Goal: Book appointment/travel/reservation

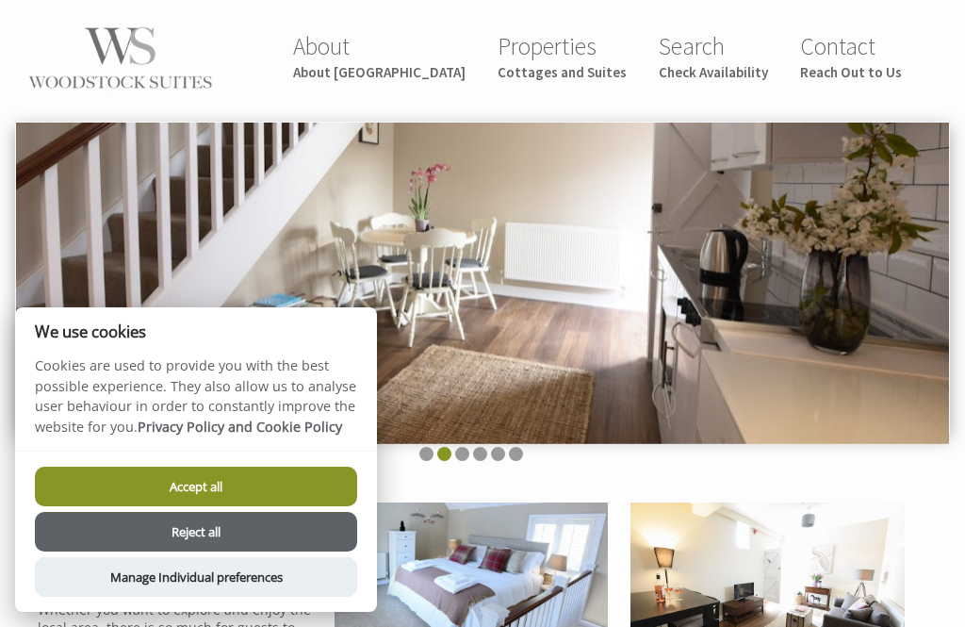
click at [151, 533] on button "Reject all" at bounding box center [196, 532] width 322 height 40
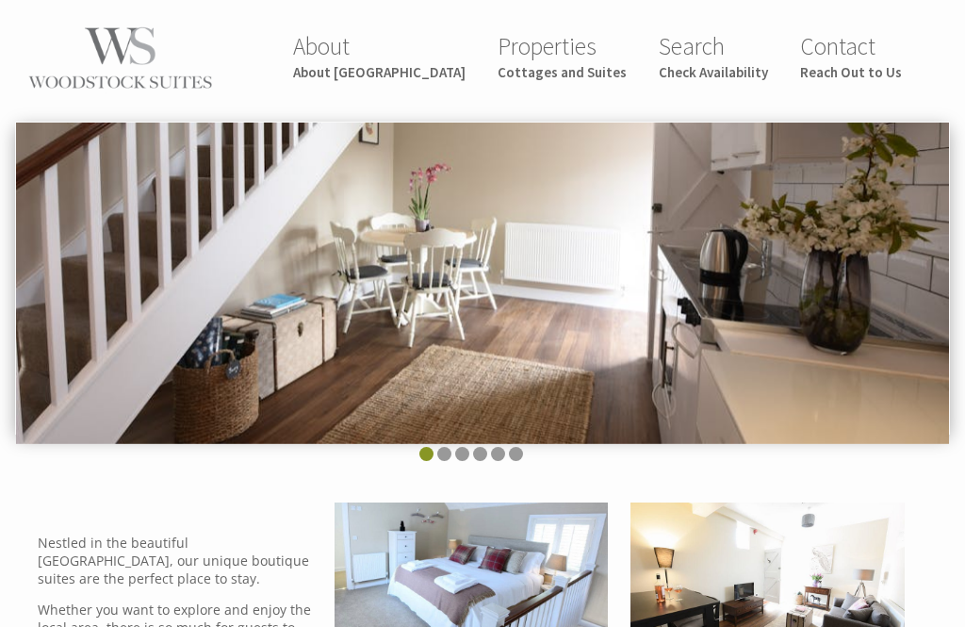
click at [597, 55] on link "Properties Cottages and Suites" at bounding box center [562, 56] width 129 height 50
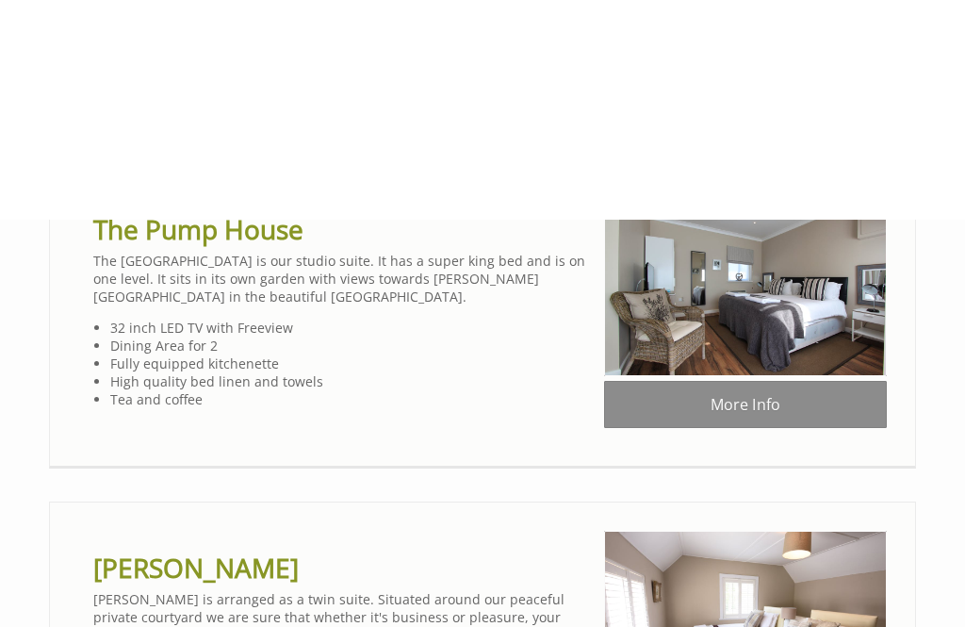
scroll to position [395, 0]
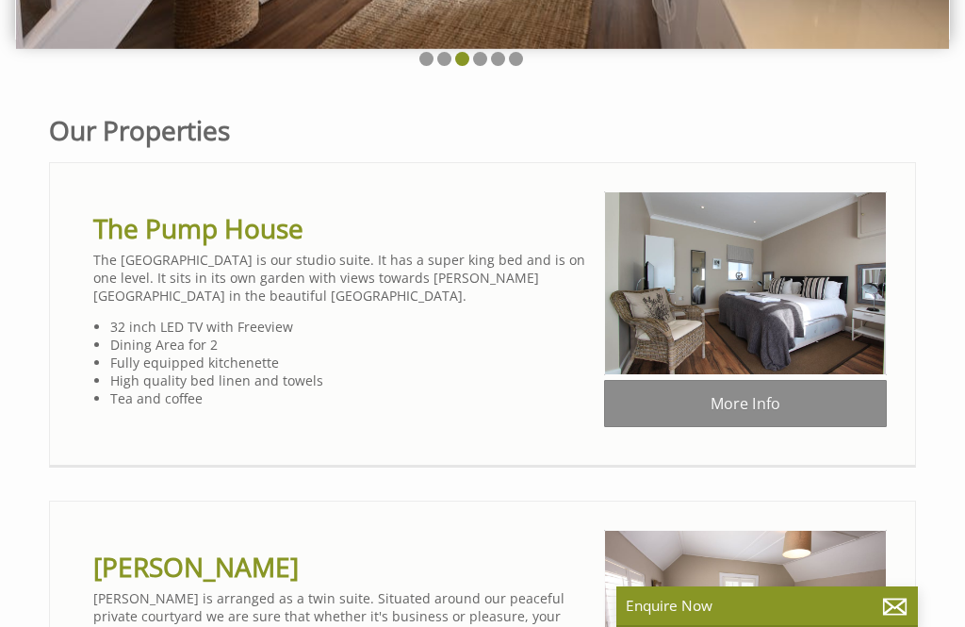
click at [760, 406] on link "More Info" at bounding box center [745, 403] width 283 height 47
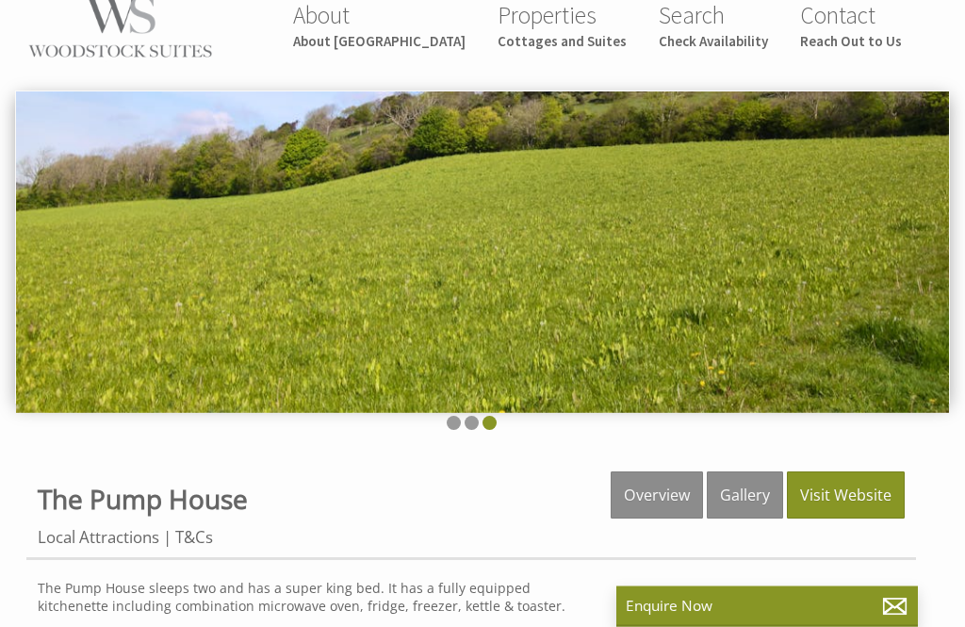
scroll to position [38, 0]
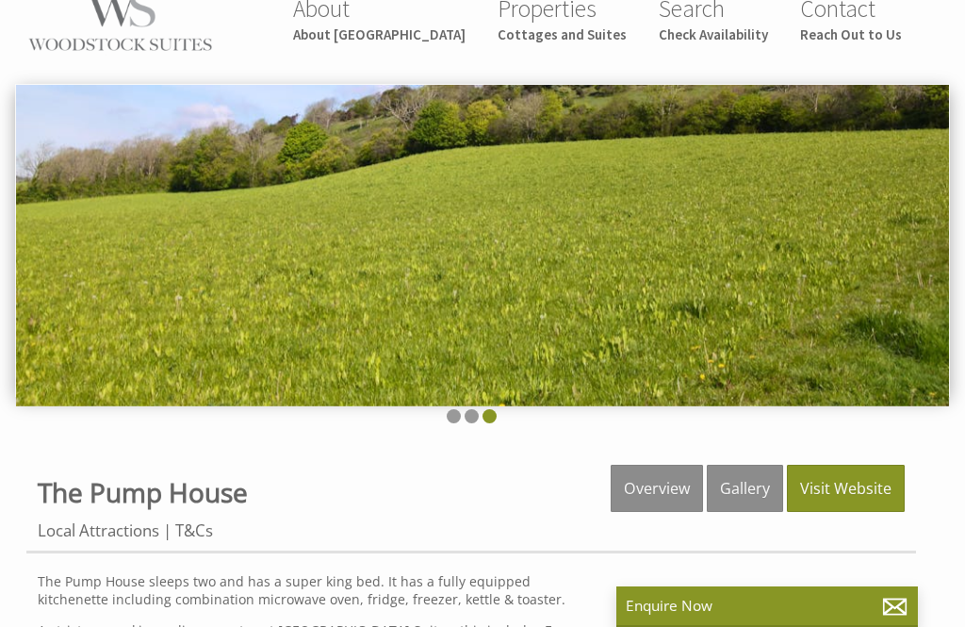
click at [747, 485] on link "Gallery" at bounding box center [745, 488] width 76 height 47
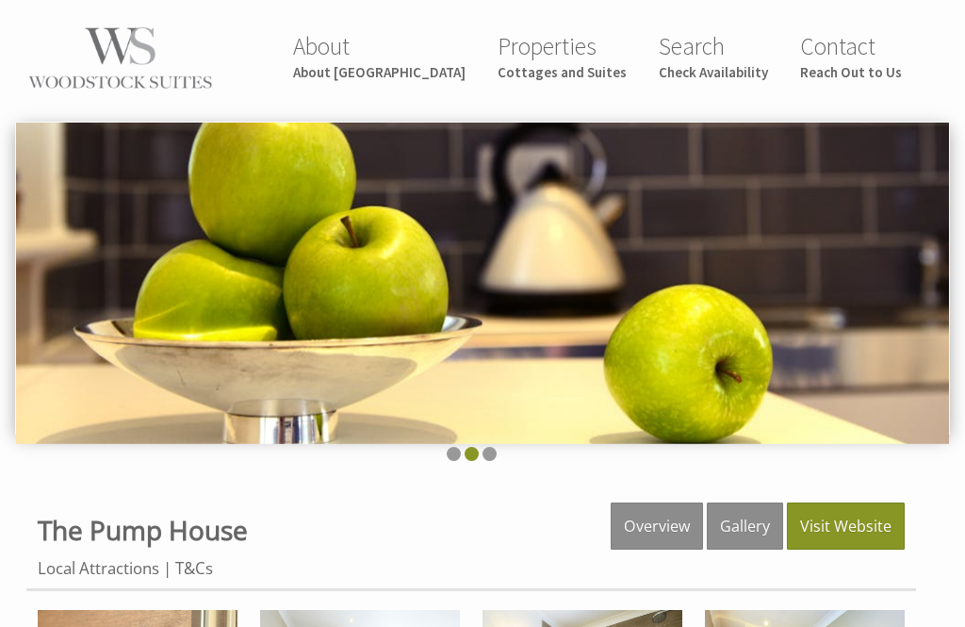
click at [856, 529] on link "Visit Website" at bounding box center [846, 525] width 118 height 47
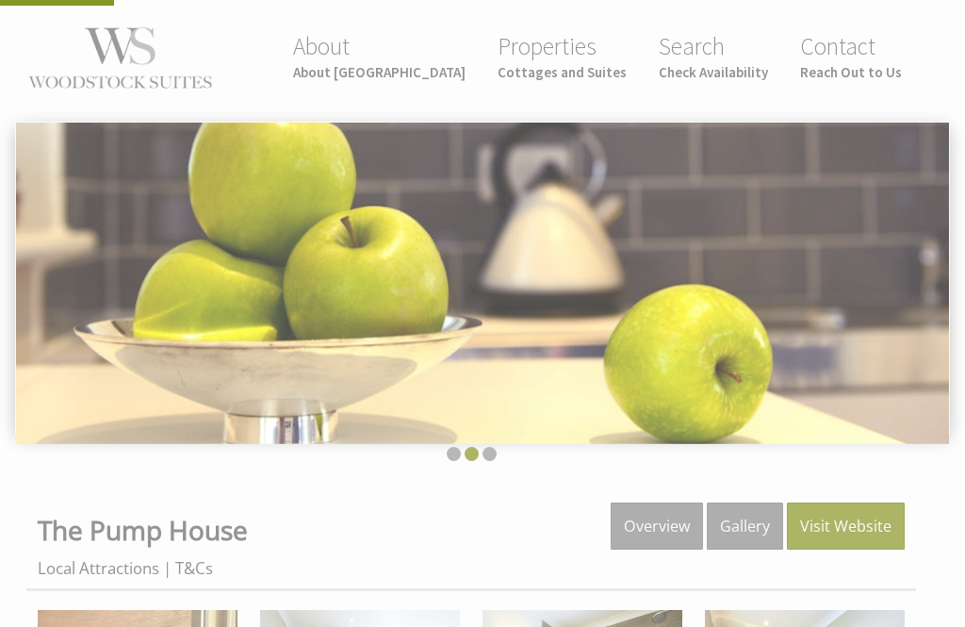
click at [860, 521] on link "Visit Website" at bounding box center [846, 525] width 118 height 47
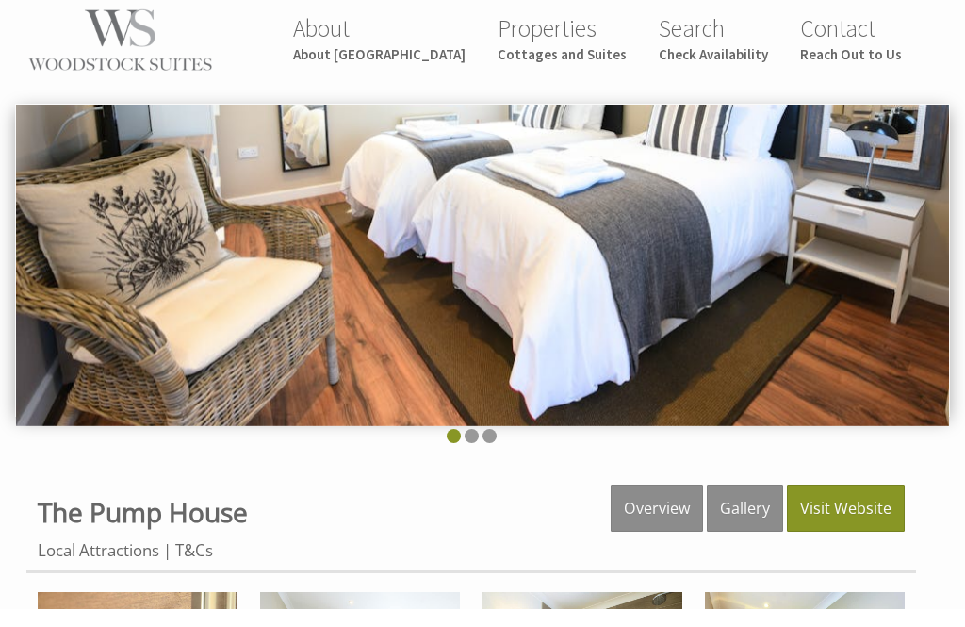
scroll to position [19, 0]
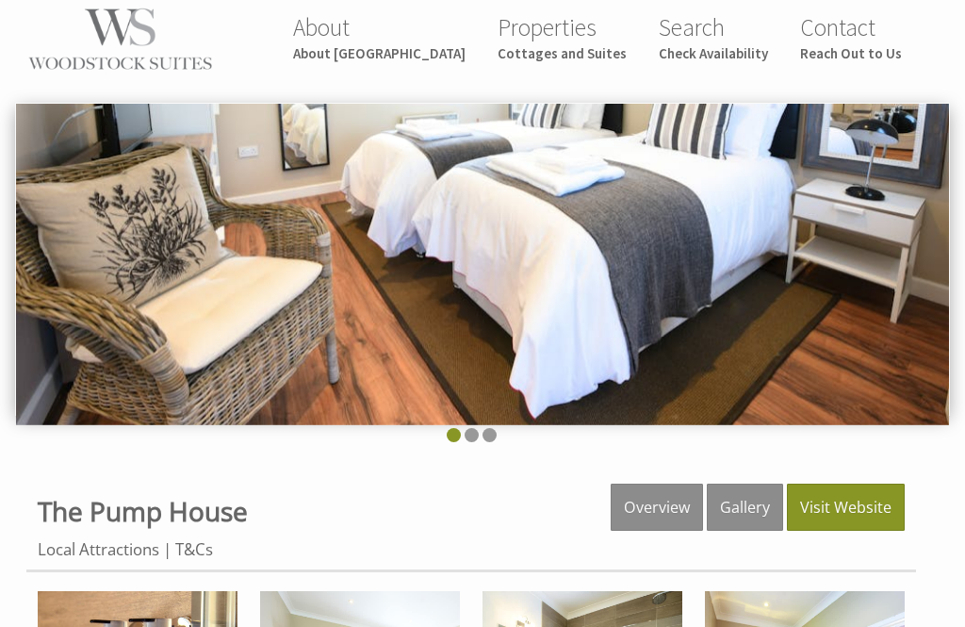
click at [407, 55] on small "About [GEOGRAPHIC_DATA]" at bounding box center [379, 53] width 173 height 18
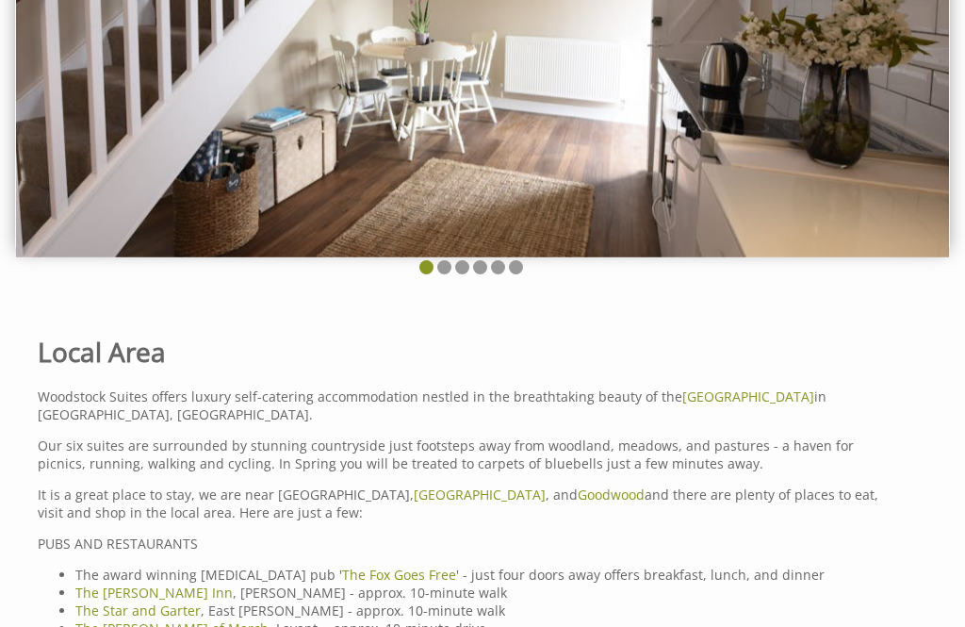
scroll to position [15, 0]
